Goal: Task Accomplishment & Management: Use online tool/utility

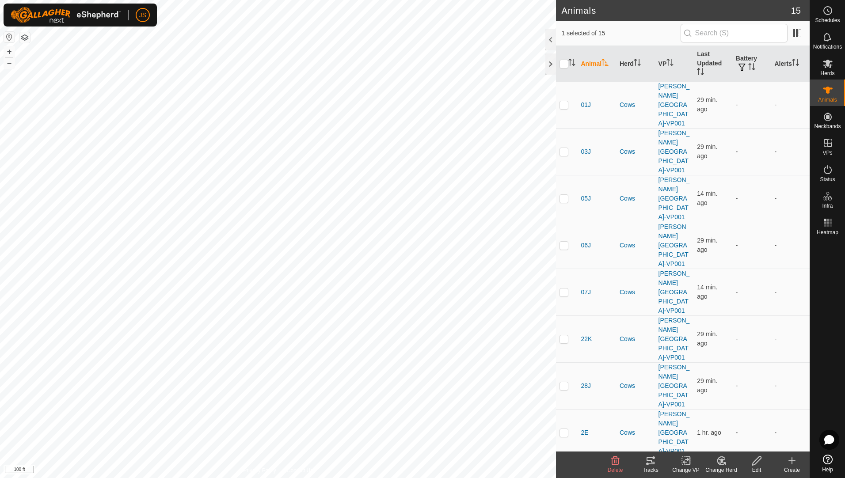
click at [657, 458] on tracks-svg-icon at bounding box center [650, 461] width 35 height 11
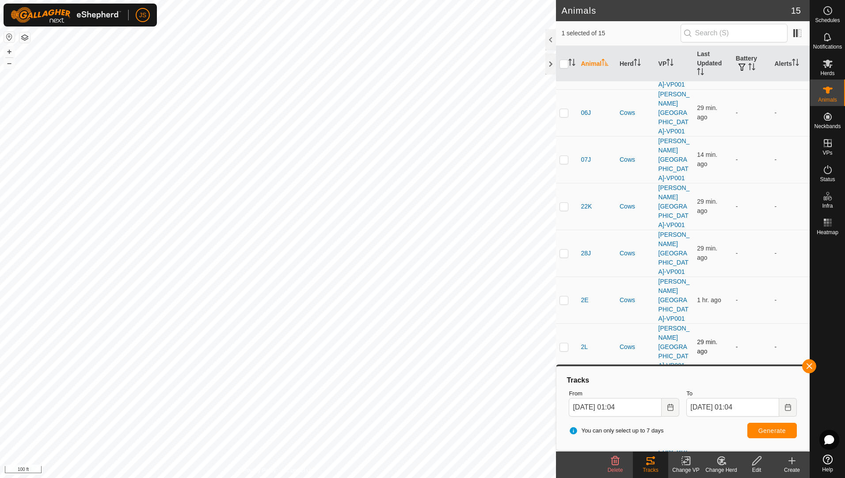
scroll to position [194, 0]
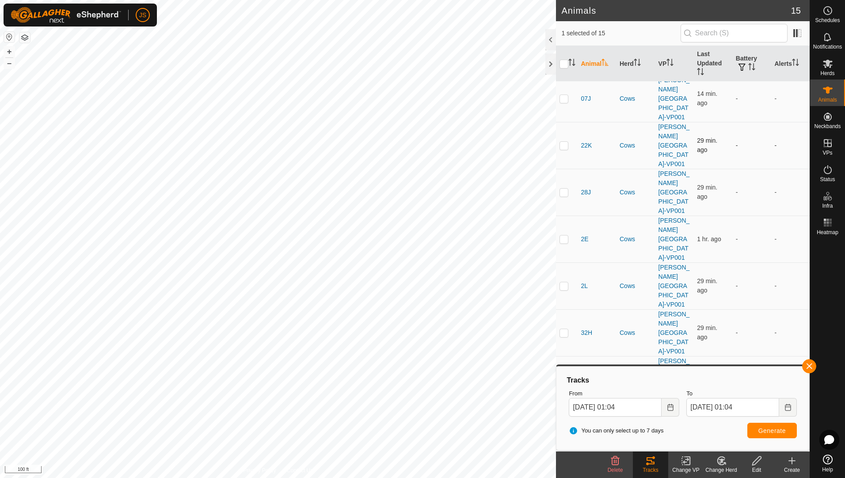
click at [569, 122] on td at bounding box center [566, 145] width 21 height 47
checkbox input "true"
click at [565, 189] on p-checkbox at bounding box center [564, 192] width 9 height 7
checkbox input "true"
click at [566, 236] on p-checkbox at bounding box center [564, 239] width 9 height 7
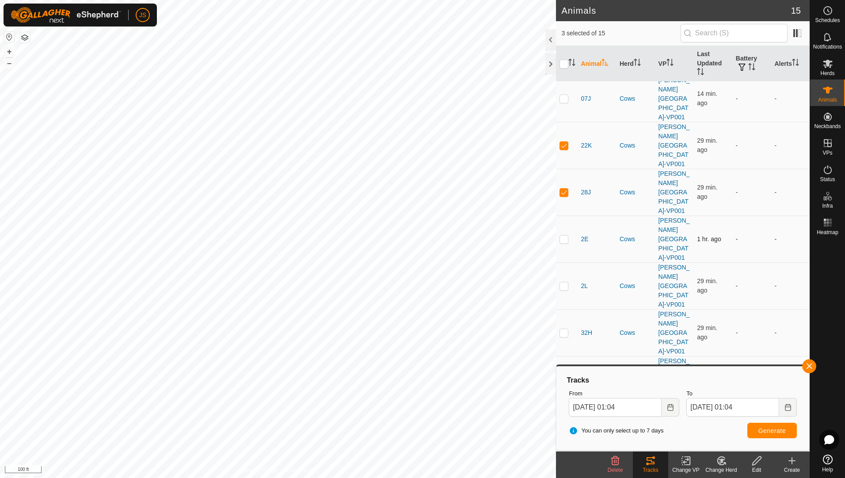
checkbox input "true"
click at [563, 282] on p-checkbox at bounding box center [564, 285] width 9 height 7
checkbox input "true"
click at [567, 329] on p-checkbox at bounding box center [564, 332] width 9 height 7
checkbox input "true"
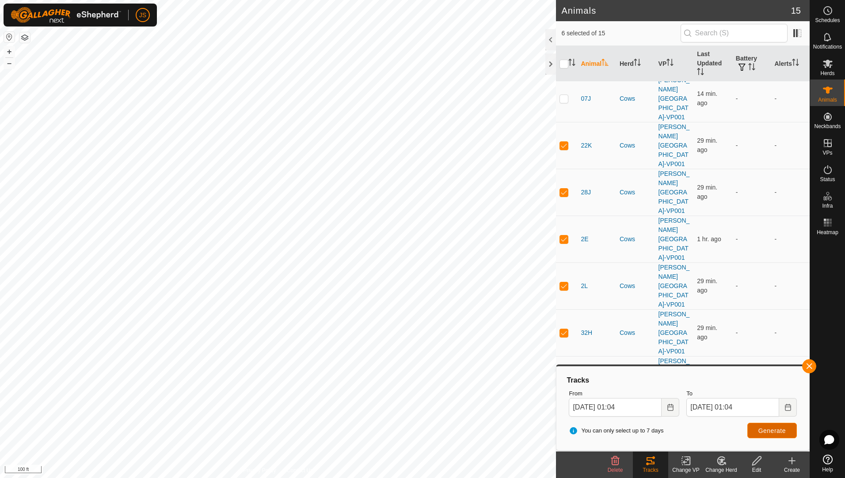
click at [755, 430] on button "Generate" at bounding box center [772, 430] width 50 height 15
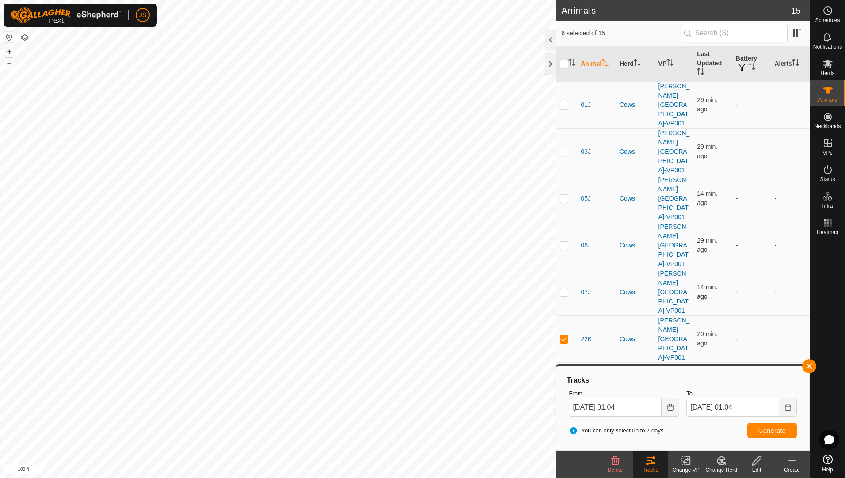
click at [565, 289] on p-checkbox at bounding box center [564, 292] width 9 height 7
checkbox input "true"
click at [564, 64] on input "checkbox" at bounding box center [564, 64] width 9 height 9
checkbox input "true"
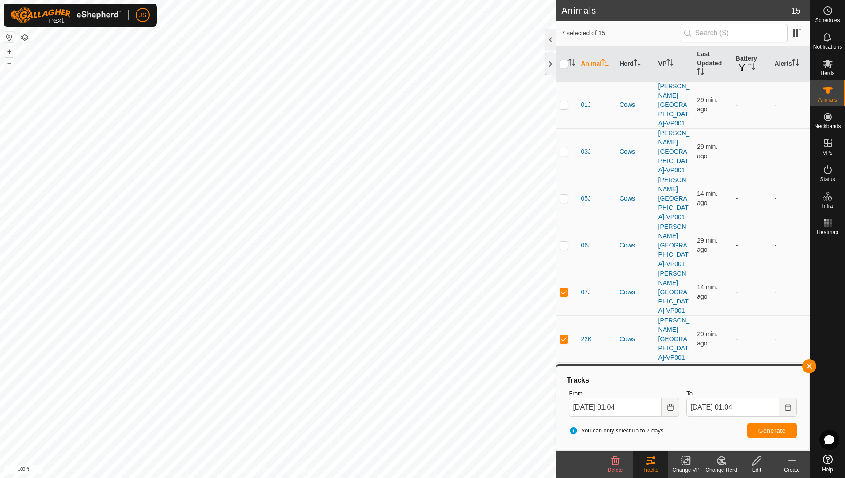
checkbox input "true"
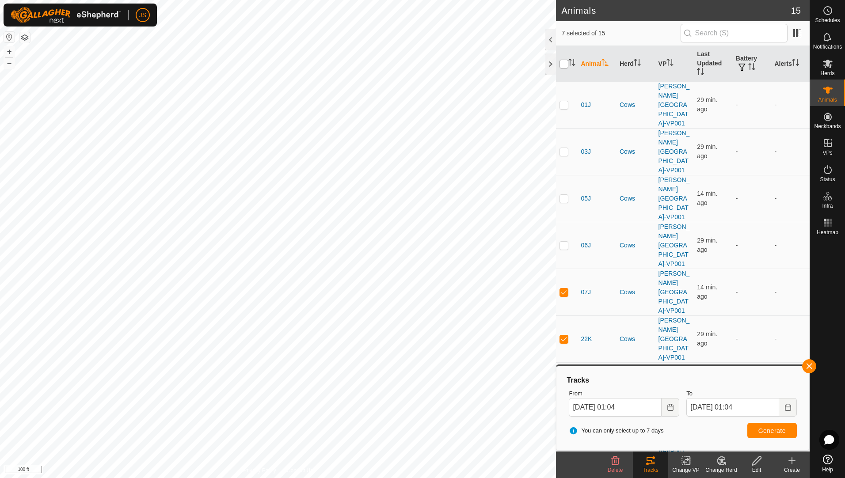
checkbox input "true"
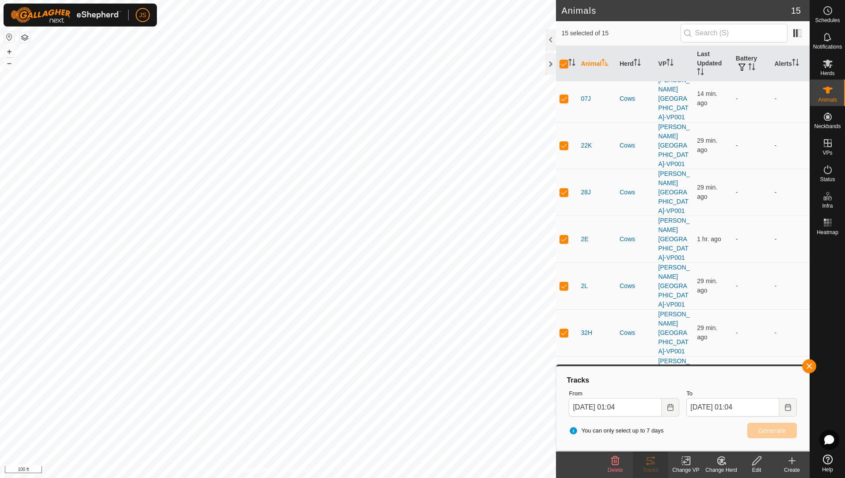
click at [565, 470] on p-checkbox at bounding box center [564, 473] width 9 height 7
checkbox input "false"
click at [564, 423] on p-checkbox at bounding box center [564, 426] width 9 height 7
checkbox input "false"
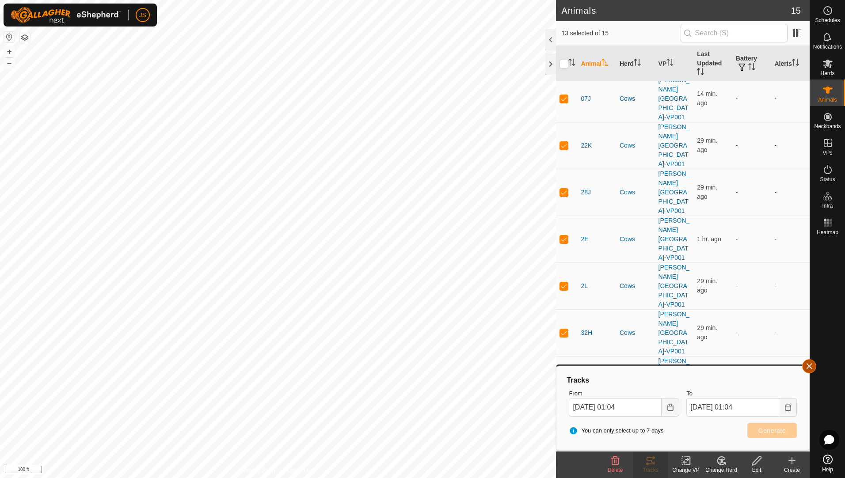
click at [809, 367] on button "button" at bounding box center [809, 366] width 14 height 14
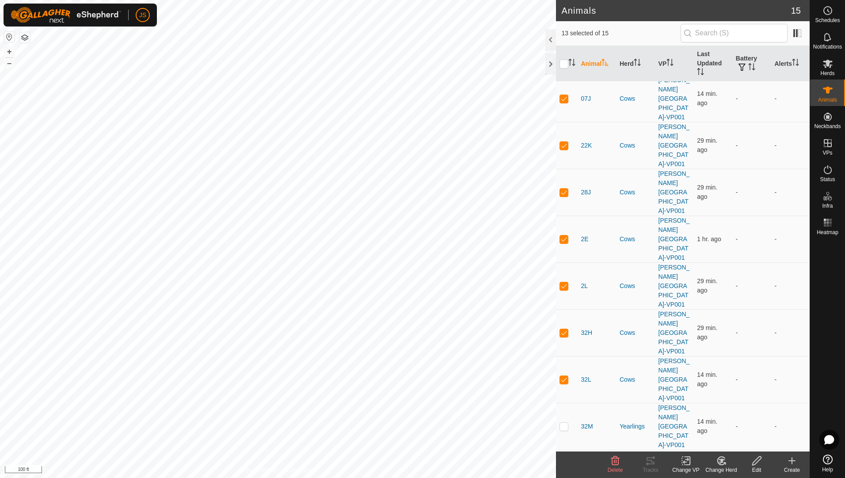
checkbox input "false"
click at [567, 376] on p-checkbox at bounding box center [564, 379] width 9 height 7
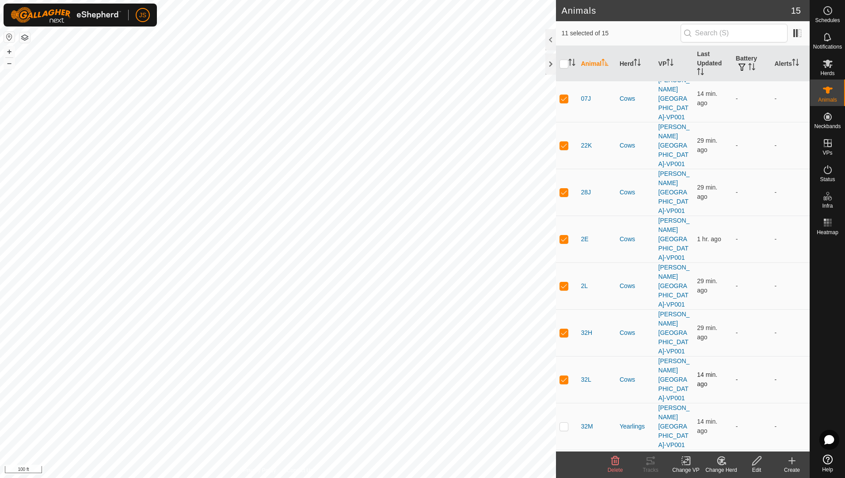
checkbox input "false"
click at [655, 466] on icon at bounding box center [650, 461] width 11 height 11
